Goal: Contribute content: Contribute content

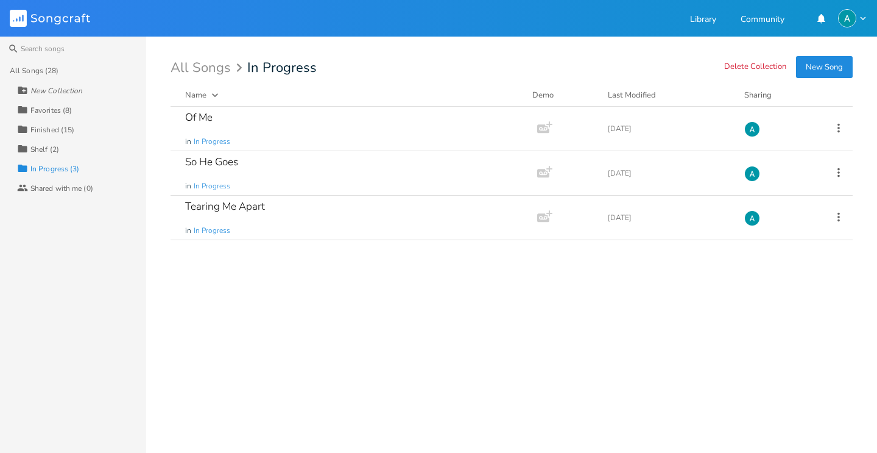
click at [838, 77] on button "New Song" at bounding box center [824, 67] width 57 height 22
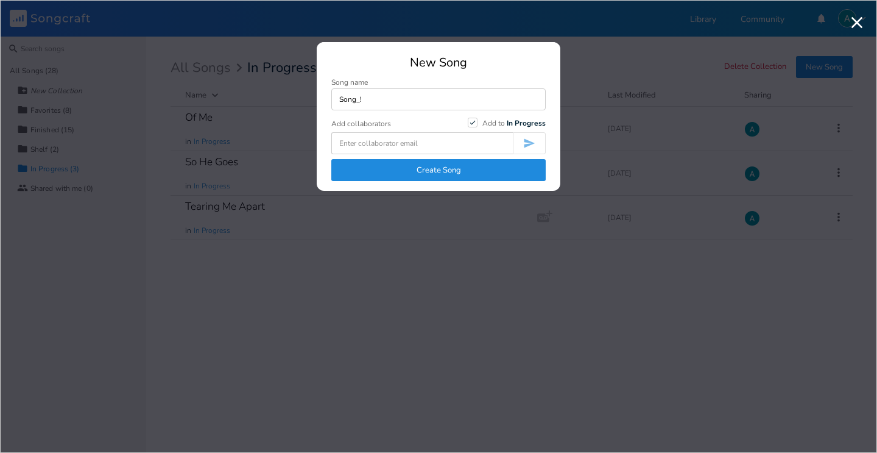
type input "Song_!"
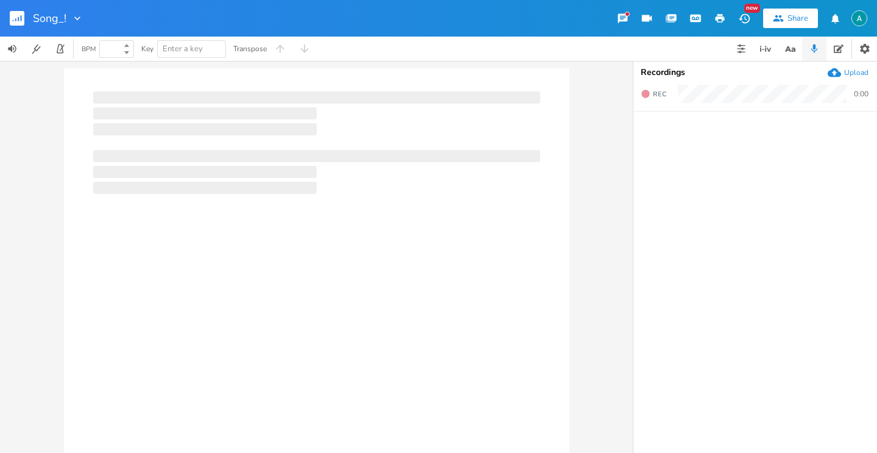
type input "100"
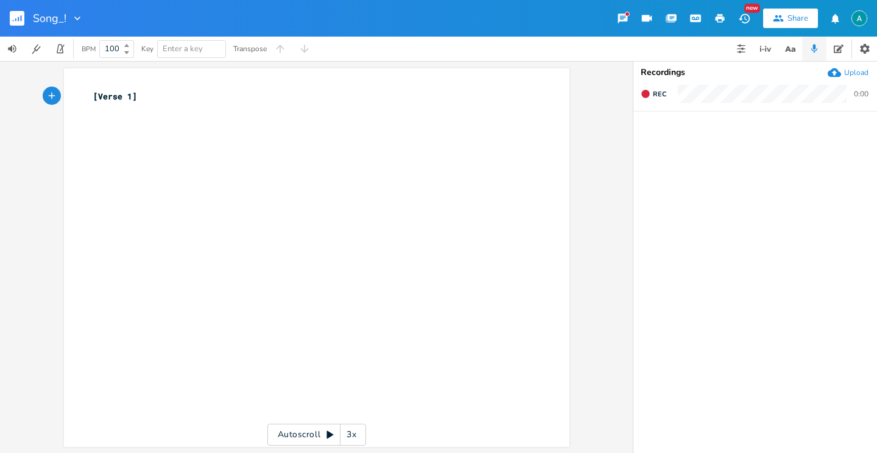
click at [66, 18] on div at bounding box center [74, 18] width 17 height 12
click at [78, 30] on icon "Edit" at bounding box center [75, 34] width 9 height 9
type input "Song_1"
click at [195, 100] on pre "[Verse 1]" at bounding box center [311, 96] width 440 height 13
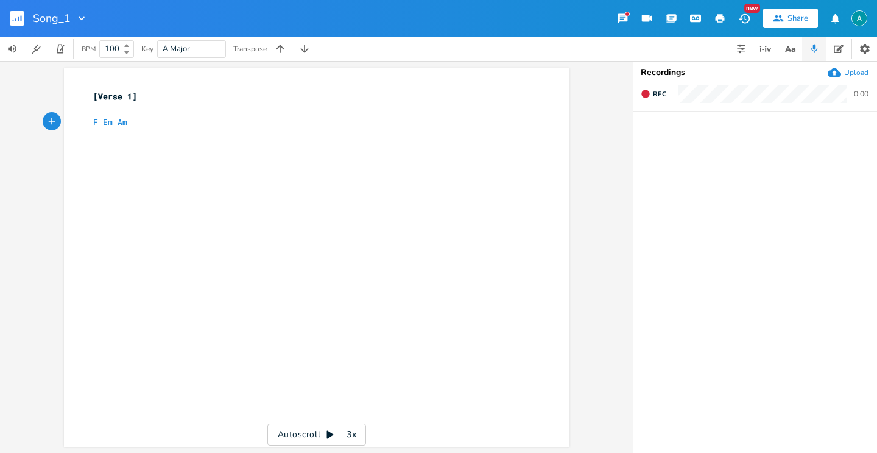
type textarea "F Em Am G"
type textarea "[]"
type textarea "Pre-Chorus"
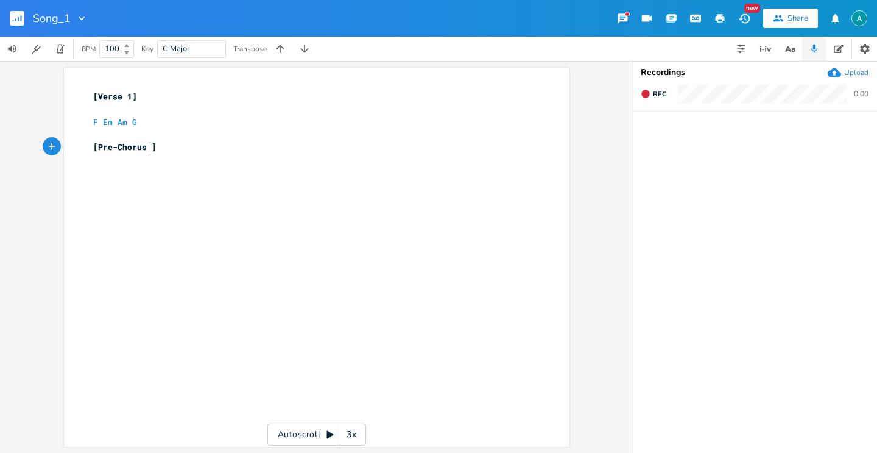
scroll to position [0, 43]
type textarea "F C Am G"
click at [229, 177] on pre "F C Am G" at bounding box center [311, 172] width 440 height 13
type textarea "[]"
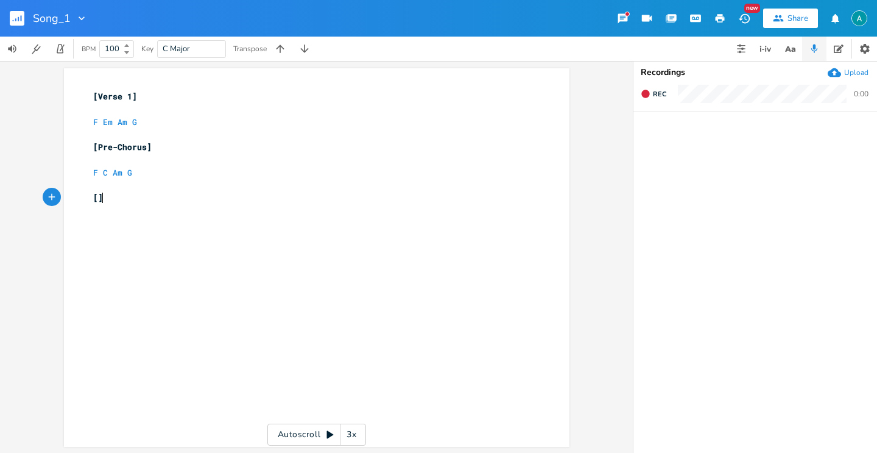
scroll to position [0, 5]
type textarea "Chorus"
type textarea "G"
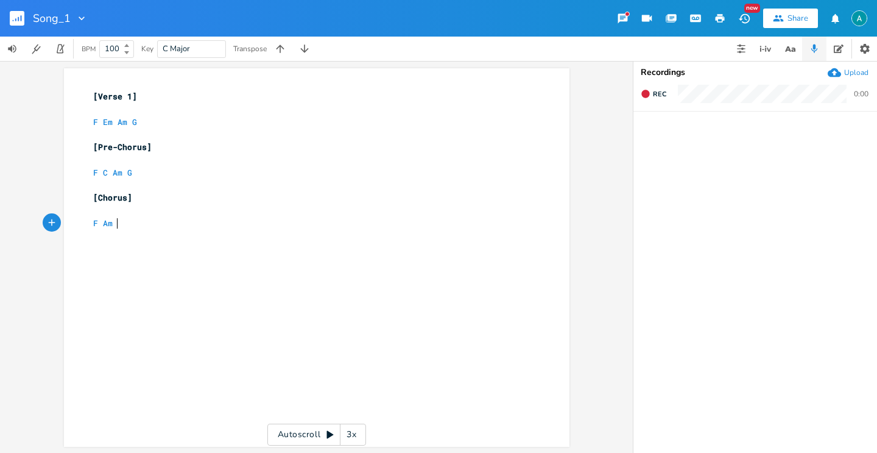
type textarea "F Am G"
drag, startPoint x: 268, startPoint y: 129, endPoint x: 255, endPoint y: 125, distance: 13.3
click at [268, 129] on pre "​" at bounding box center [311, 134] width 440 height 13
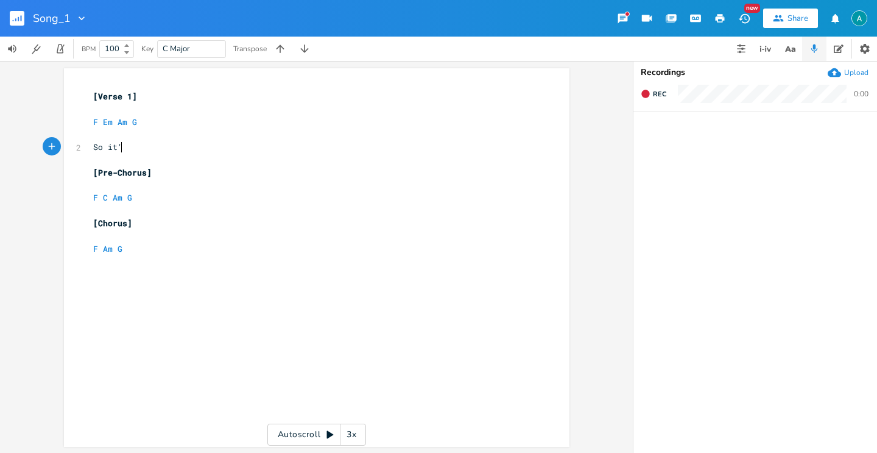
type textarea "So it's"
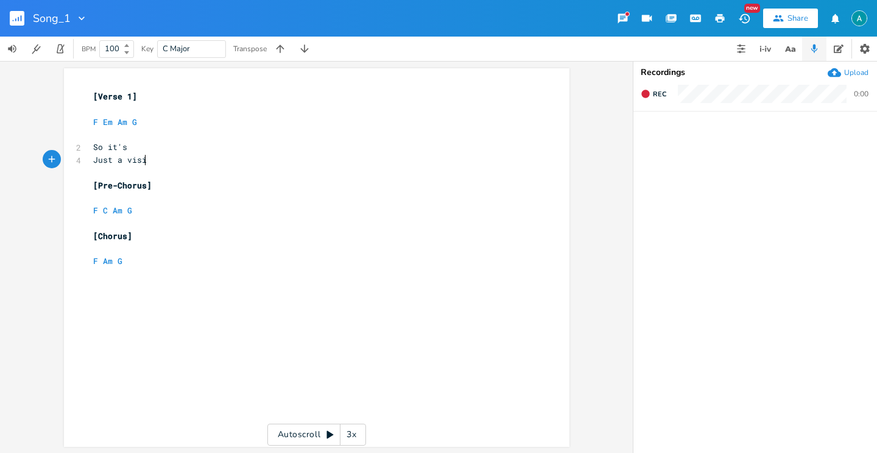
scroll to position [0, 42]
type textarea "Just a vision"
type textarea "ItÄ"
click at [186, 175] on pre "It" at bounding box center [311, 172] width 440 height 13
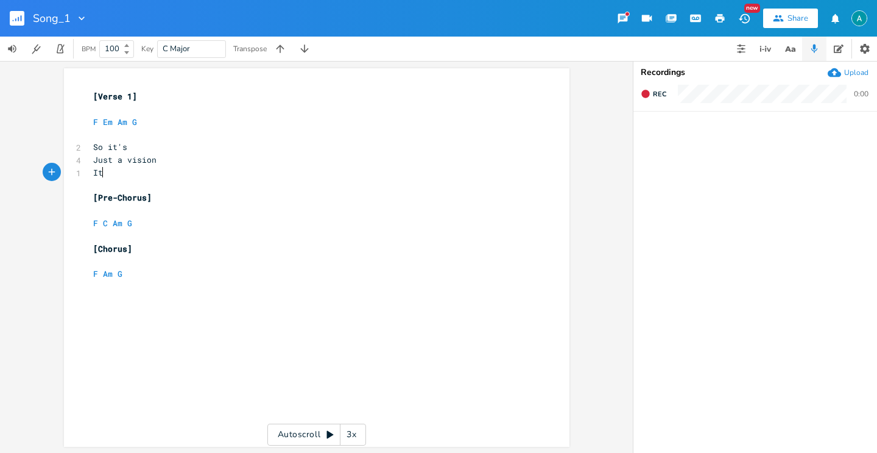
click at [186, 175] on pre "It" at bounding box center [311, 172] width 440 height 13
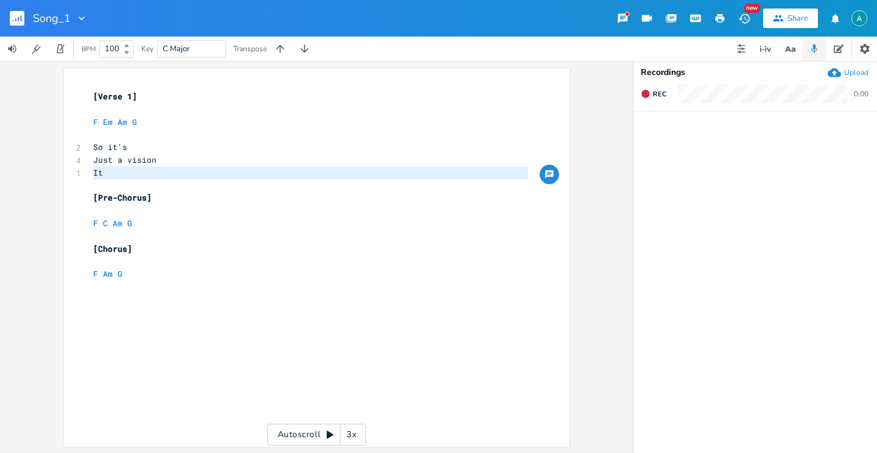
type textarea "It"
click at [186, 175] on pre "It" at bounding box center [311, 172] width 440 height 13
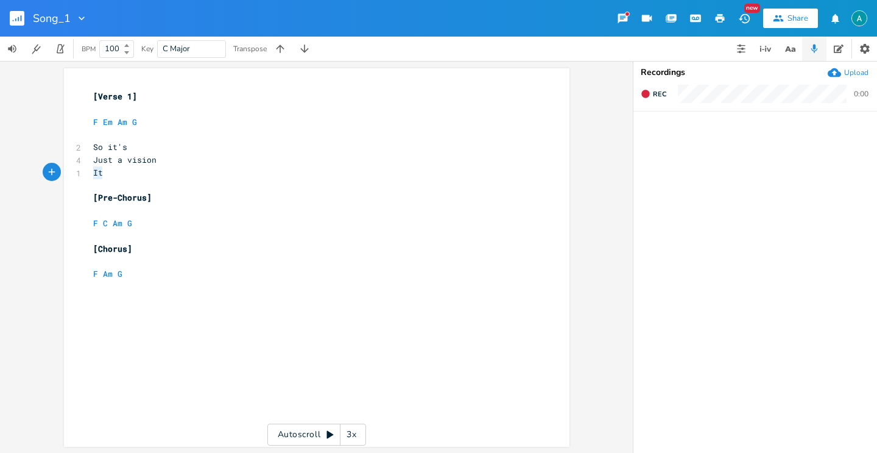
click at [186, 175] on pre "It" at bounding box center [311, 172] width 440 height 13
type textarea "Of How"
type textarea "how itä"
type textarea "'s"
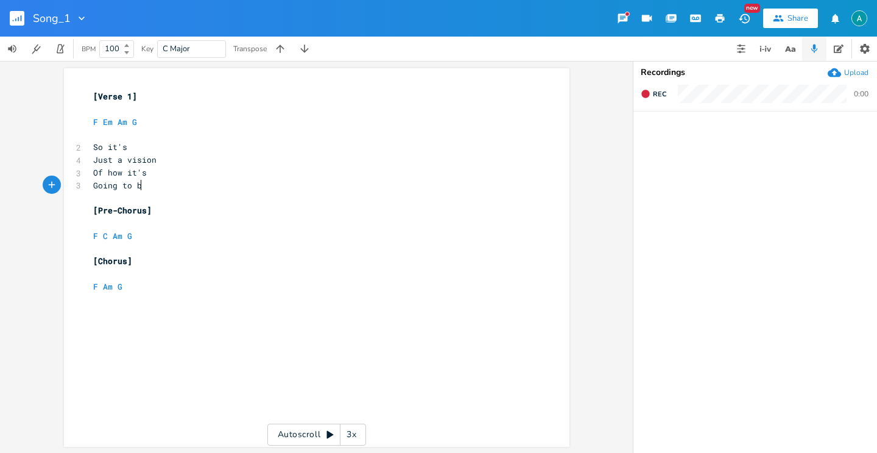
type textarea "Going to be ´"
type textarea "from now on"
type textarea "Honest i"
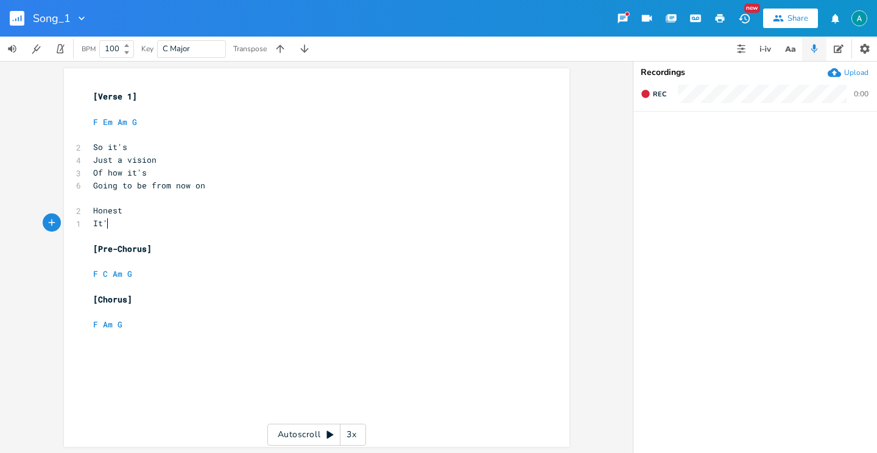
scroll to position [0, 10]
type textarea "It'sdiffe"
type textarea "different"
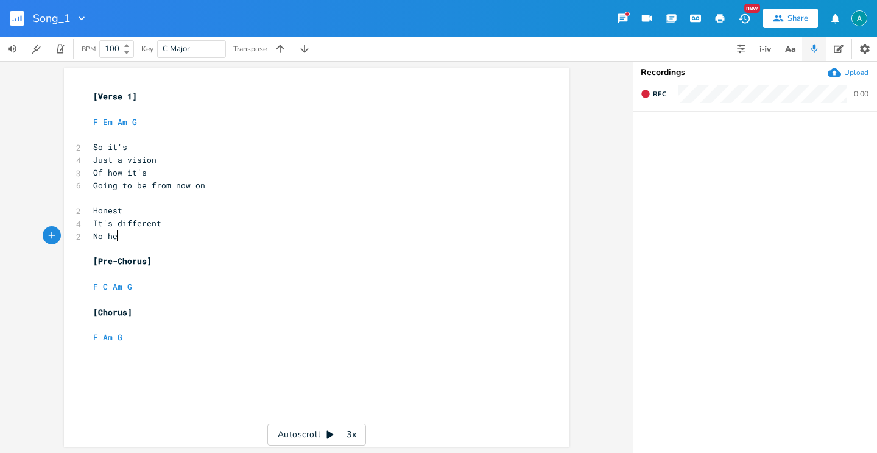
scroll to position [0, 30]
type textarea "No help"
type textarea "No friends"
type textarea "Just on my own"
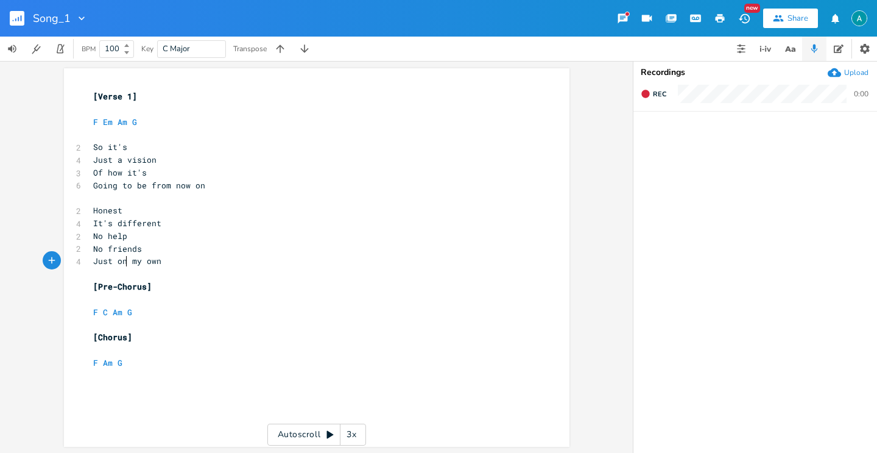
click at [124, 261] on span "Just on my own" at bounding box center [127, 260] width 68 height 11
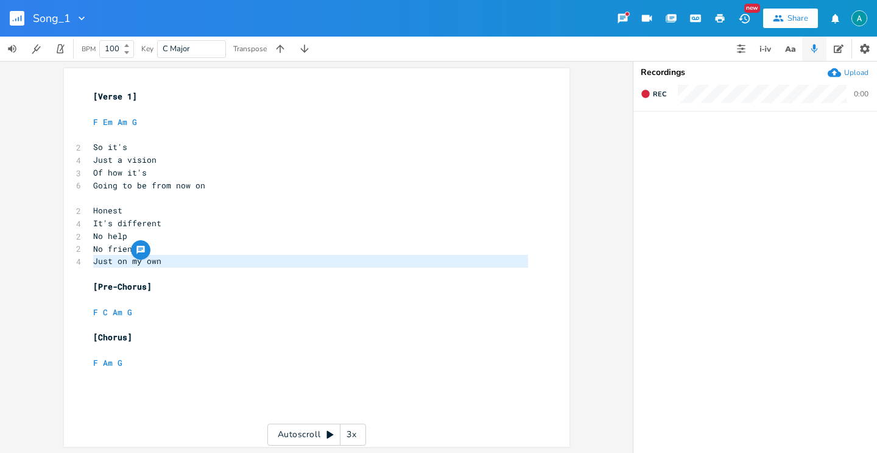
click at [124, 261] on span "Just on my own" at bounding box center [127, 260] width 68 height 11
type textarea "Just on my own"
click at [124, 261] on span "Just on my own" at bounding box center [127, 260] width 68 height 11
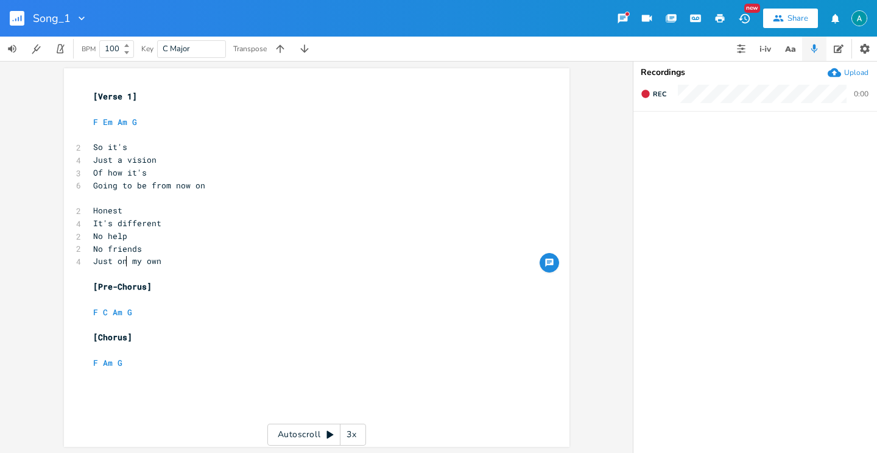
click at [124, 261] on span "Just on my own" at bounding box center [127, 260] width 68 height 11
type textarea "Just on my own"
click at [124, 261] on span "Just on my own" at bounding box center [127, 260] width 68 height 11
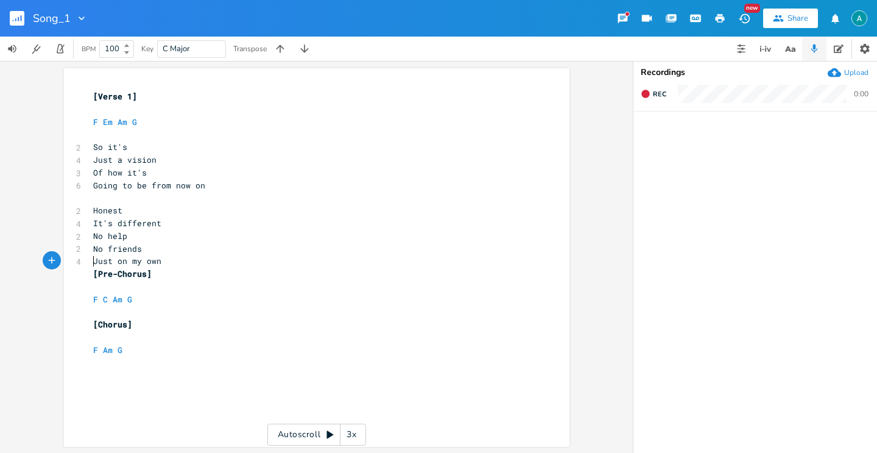
click at [177, 275] on pre "[Pre-Chorus]" at bounding box center [311, 274] width 440 height 13
click at [200, 256] on pre "Just on my own" at bounding box center [311, 261] width 440 height 13
type textarea "Just on my own"
drag, startPoint x: 161, startPoint y: 263, endPoint x: 37, endPoint y: 264, distance: 124.3
click at [37, 264] on div "Just on my own x [Verse 1] ​ F Em Am G ​ 2 So it's 4 Just a vision 3 Of how it'…" at bounding box center [316, 257] width 633 height 392
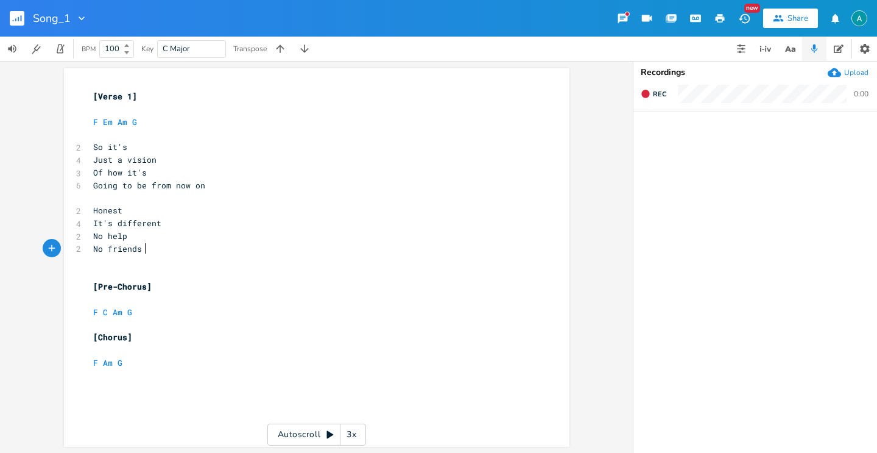
click at [148, 251] on pre "No friends" at bounding box center [311, 249] width 440 height 13
type textarea ", I'm ducking"
click at [154, 190] on span "Going to be from now on" at bounding box center [149, 185] width 112 height 11
type textarea "from"
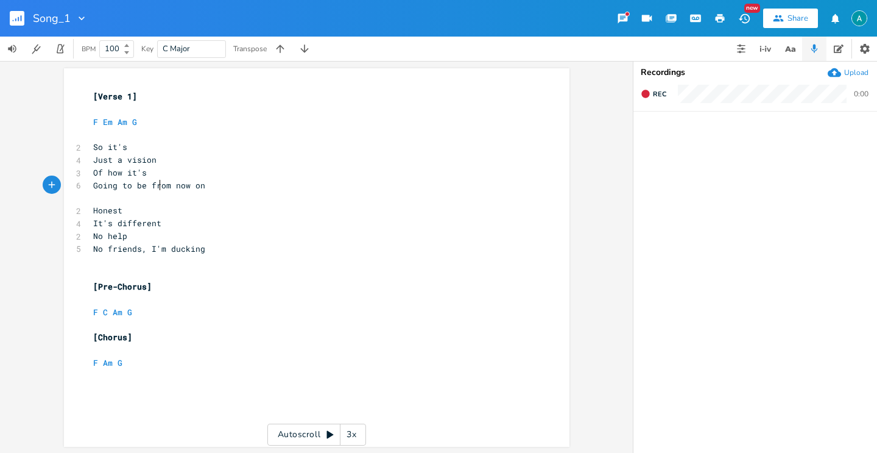
click at [154, 190] on span "Going to be from now on" at bounding box center [149, 185] width 112 height 11
click at [790, 51] on icon "button" at bounding box center [788, 48] width 6 height 5
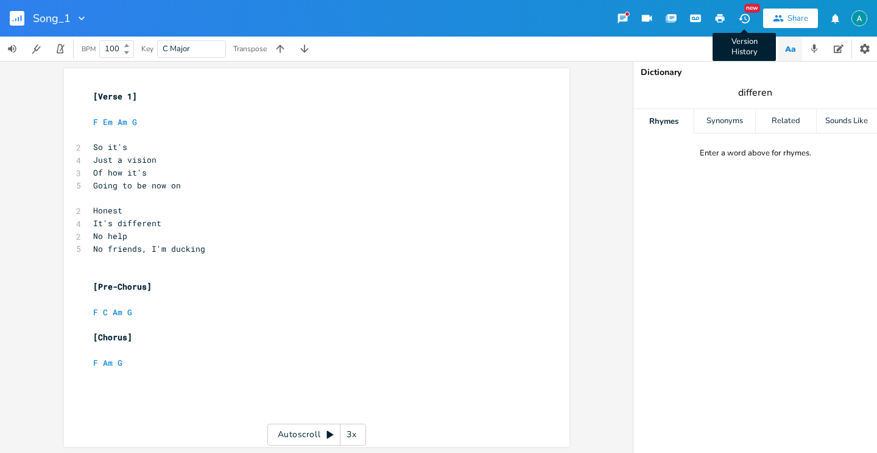
type input "different"
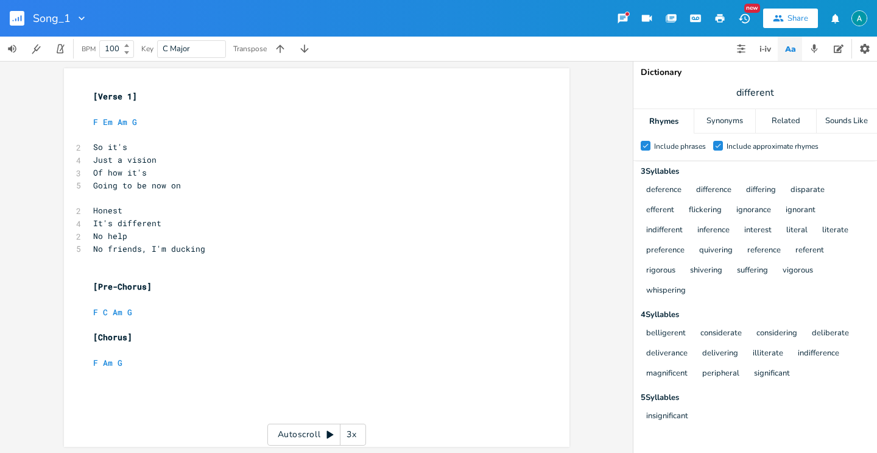
click at [720, 149] on icon "Check" at bounding box center [718, 145] width 7 height 7
click at [714, 149] on input "Check Include approximate rhymes" at bounding box center [714, 146] width 0 height 8
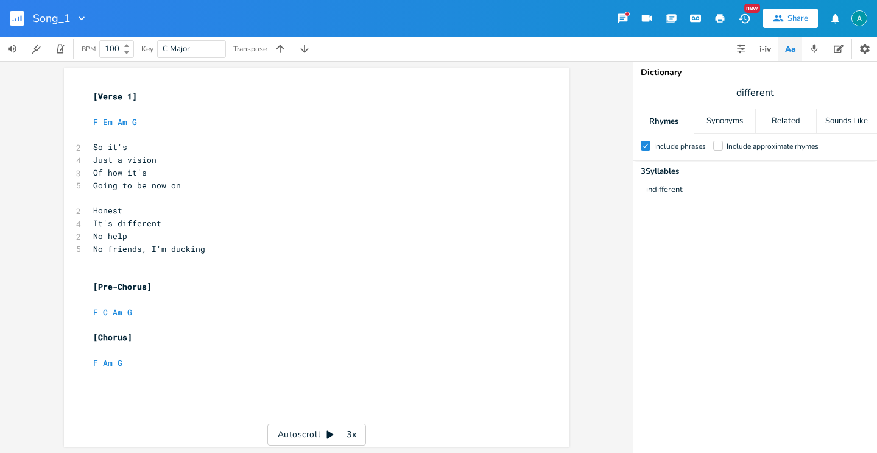
click at [728, 147] on div "Include approximate rhymes" at bounding box center [773, 146] width 92 height 7
click at [714, 147] on input "Include approximate rhymes" at bounding box center [714, 146] width 0 height 8
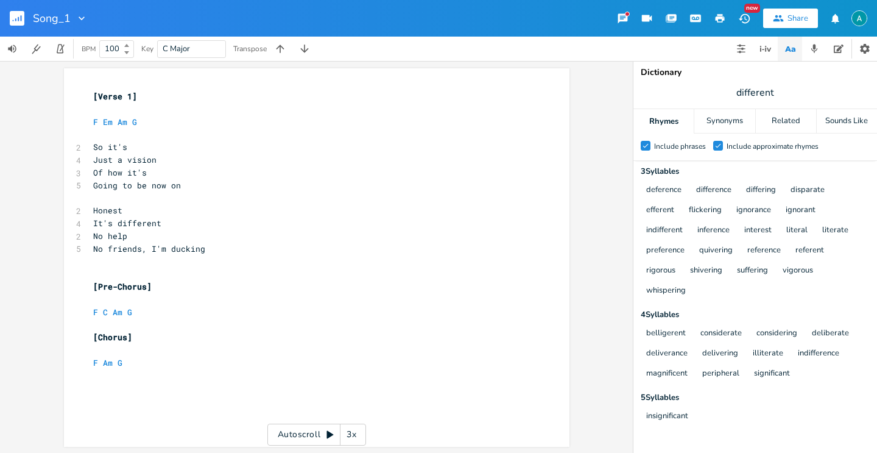
scroll to position [0, 0]
type textarea "friends, I'm ducking"
drag, startPoint x: 105, startPoint y: 253, endPoint x: 202, endPoint y: 247, distance: 97.1
click at [207, 250] on pre "No friends, I'm ducking" at bounding box center [311, 249] width 440 height 13
type textarea "shine"
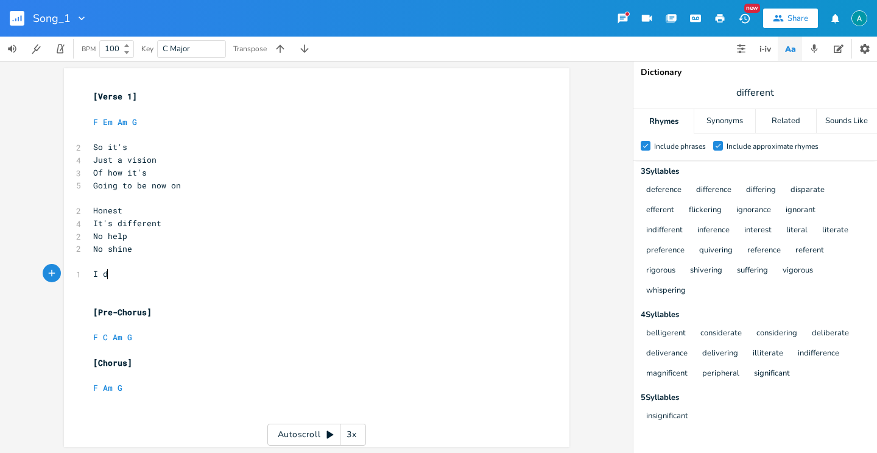
scroll to position [0, 17]
type textarea "I don't believe"
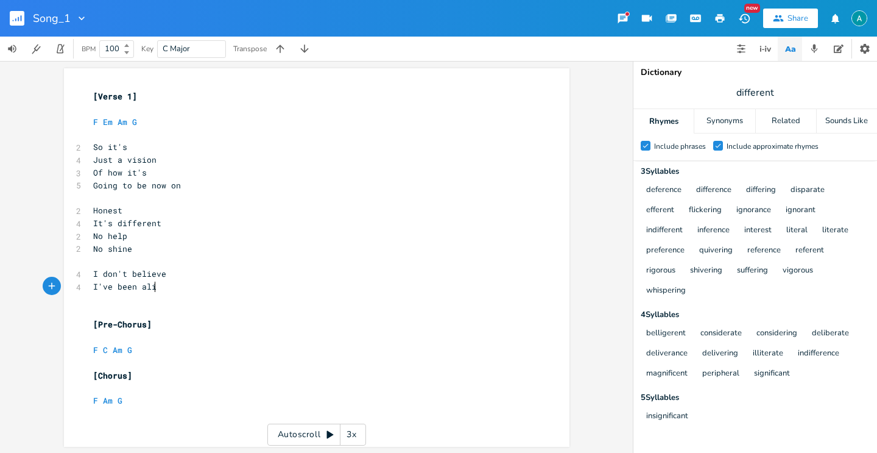
type textarea "I've been alive"
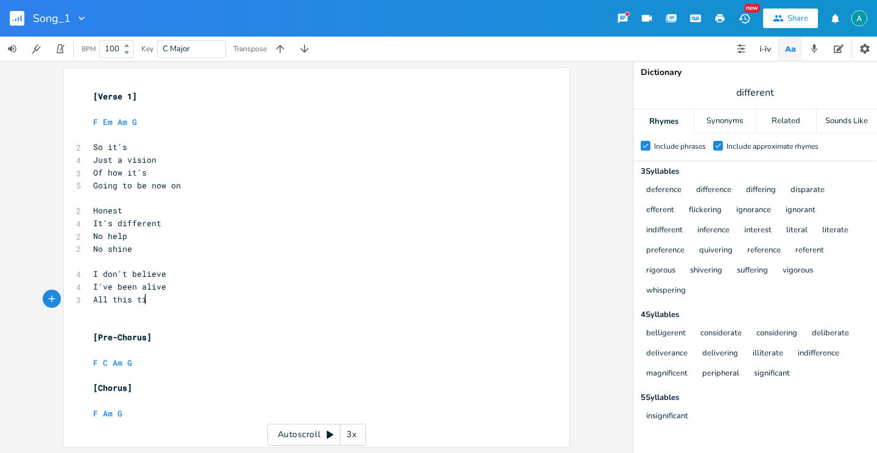
type textarea "All this time"
type textarea "ve been"
drag, startPoint x: 134, startPoint y: 288, endPoint x: 69, endPoint y: 306, distance: 67.7
click at [99, 292] on pre "I've been alive" at bounding box center [311, 286] width 440 height 13
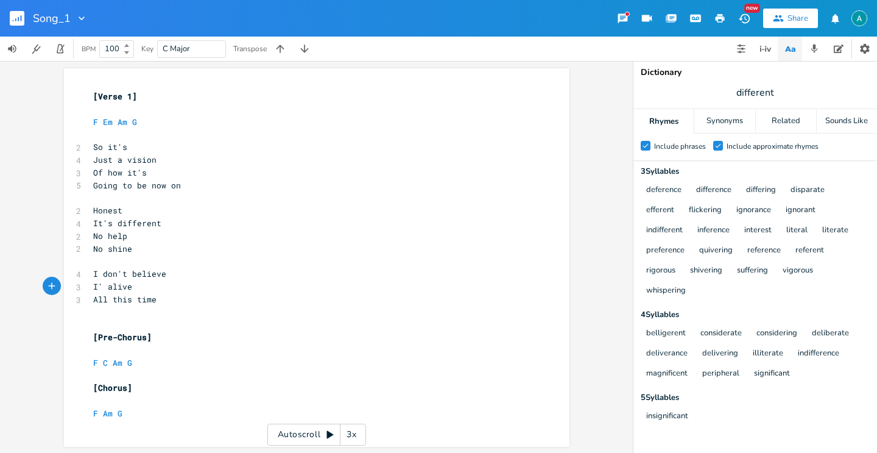
type textarea "m"
type textarea "All t"
drag, startPoint x: 113, startPoint y: 302, endPoint x: 54, endPoint y: 291, distance: 60.0
click at [64, 294] on div "All t x [Verse 1] ​ F Em Am G ​ 2 So it's 4 Just a vision 3 Of how it's 5 Going…" at bounding box center [317, 257] width 506 height 378
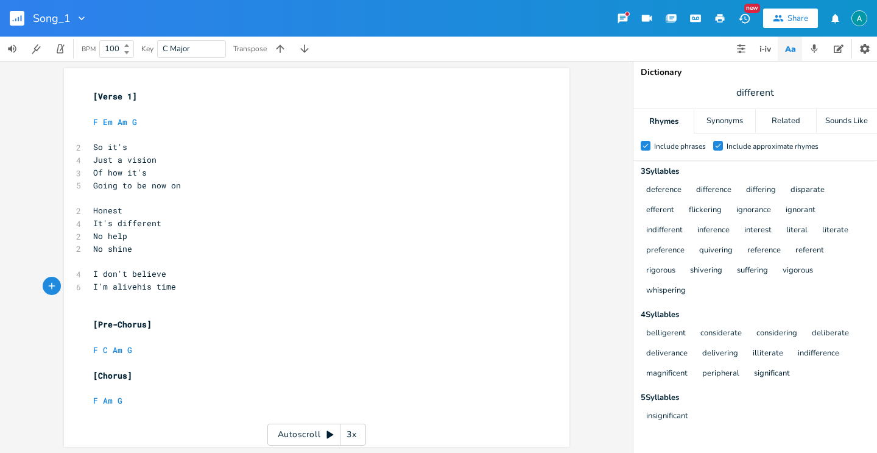
type textarea "t"
click at [104, 285] on span "I'm alive this time" at bounding box center [139, 286] width 93 height 11
type textarea "ve been"
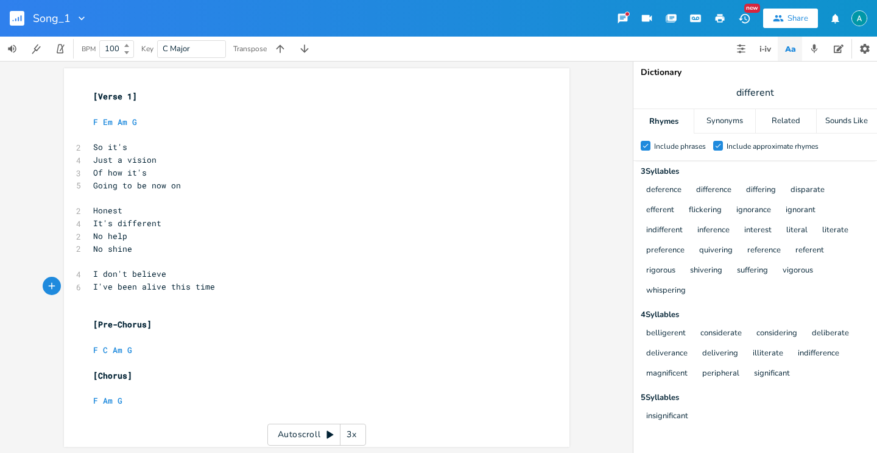
click at [105, 348] on span "F C Am G" at bounding box center [112, 349] width 39 height 11
type textarea "F C"
drag, startPoint x: 105, startPoint y: 348, endPoint x: 60, endPoint y: 343, distance: 46.0
click at [78, 347] on div "F C x [Verse 1] ​ F Em Am G ​ 2 So it's 4 Just a vision 3 Of how it's 5 Going t…" at bounding box center [317, 257] width 506 height 378
click at [117, 249] on span "No shine" at bounding box center [112, 248] width 39 height 11
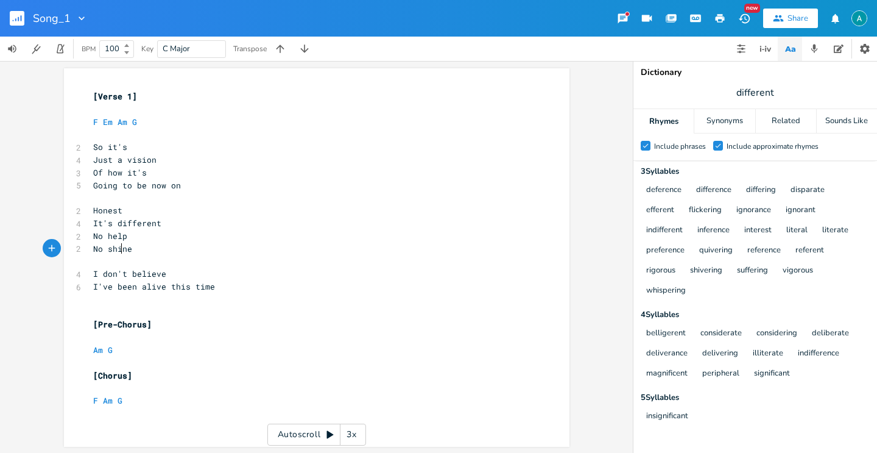
click at [117, 249] on span "No shine" at bounding box center [112, 248] width 39 height 11
type textarea "vision"
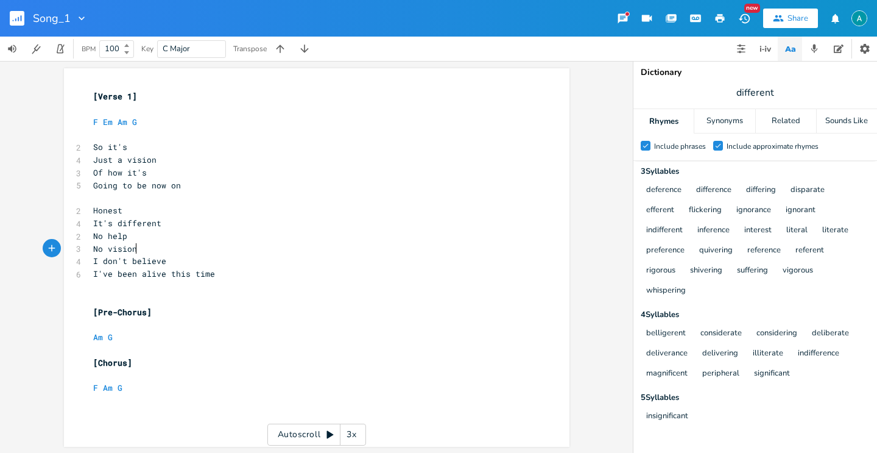
click at [218, 360] on pre "[Chorus]" at bounding box center [311, 362] width 440 height 13
click at [238, 328] on pre "​" at bounding box center [311, 324] width 440 height 13
drag, startPoint x: 231, startPoint y: 338, endPoint x: 220, endPoint y: 349, distance: 15.1
click at [222, 341] on pre "Am G" at bounding box center [311, 337] width 440 height 13
type textarea "F G"
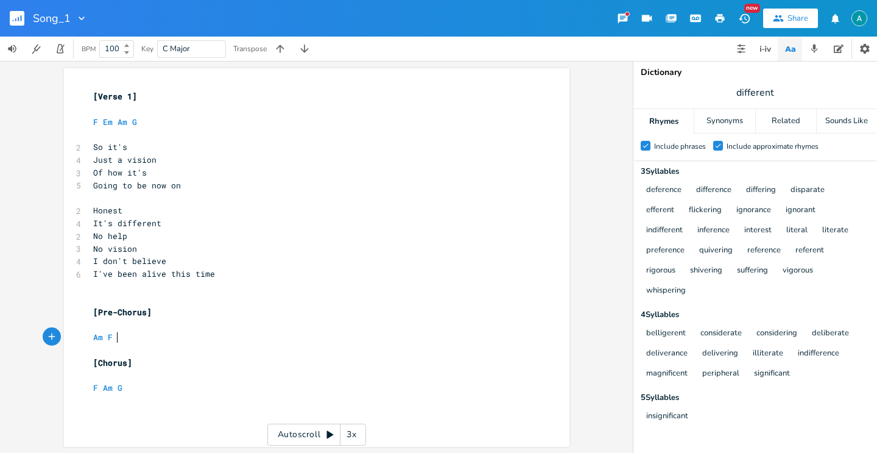
scroll to position [0, 12]
click at [204, 302] on pre "​" at bounding box center [311, 299] width 440 height 13
drag, startPoint x: 292, startPoint y: 355, endPoint x: 274, endPoint y: 352, distance: 19.1
click at [289, 354] on pre "Am F G" at bounding box center [311, 350] width 440 height 13
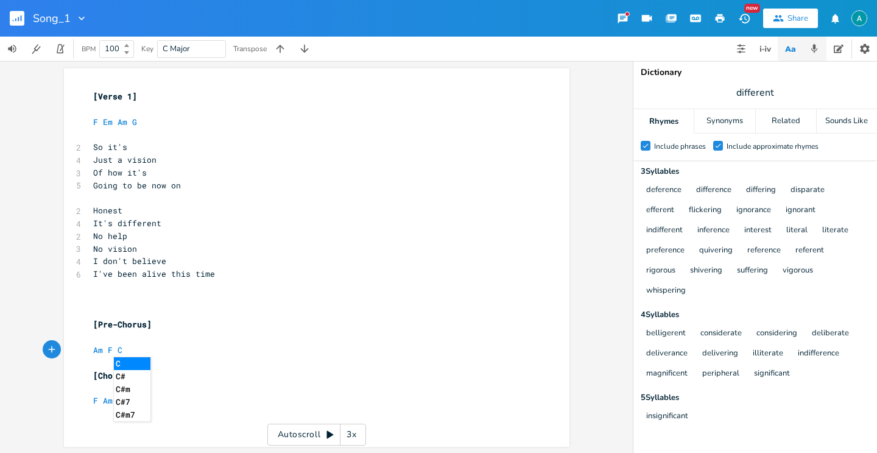
type textarea "C"
click at [814, 44] on icon "button" at bounding box center [815, 48] width 7 height 9
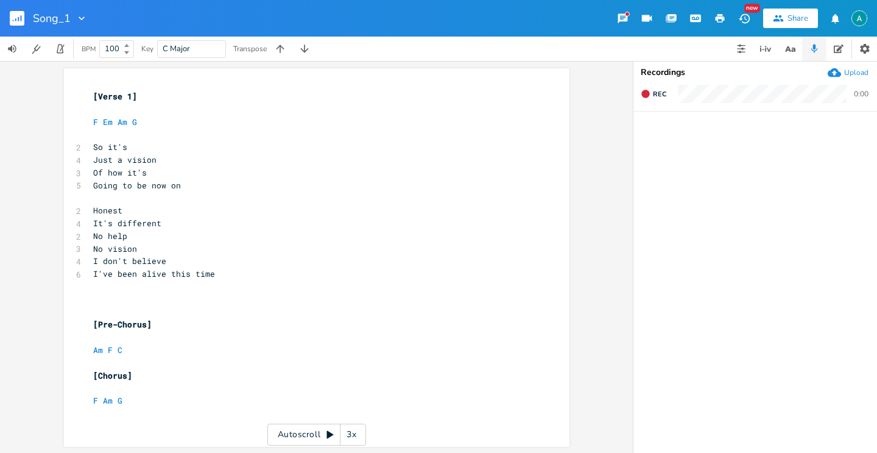
click at [839, 69] on icon "button" at bounding box center [834, 72] width 13 height 13
